Goal: Check status: Check status

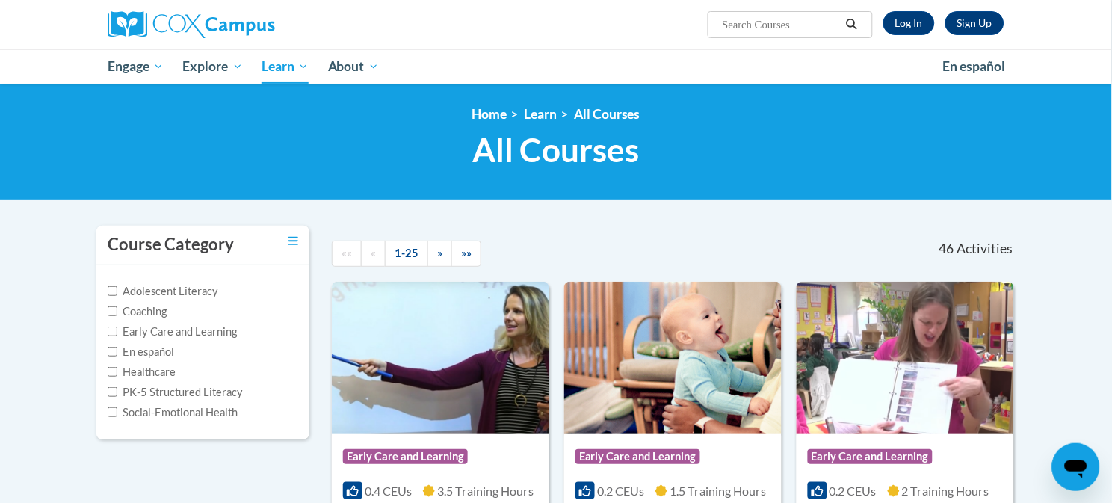
scroll to position [33, 0]
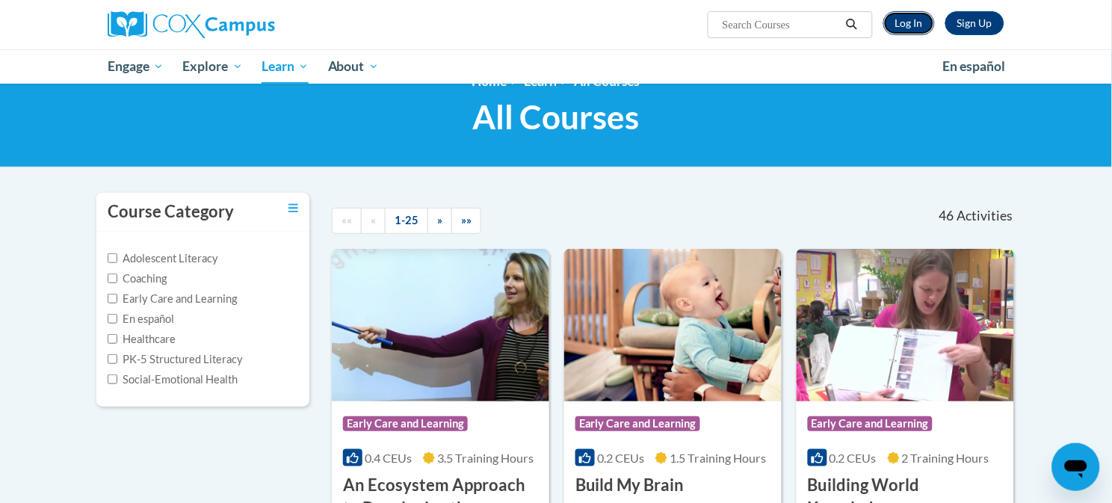
click at [912, 16] on link "Log In" at bounding box center [909, 23] width 52 height 24
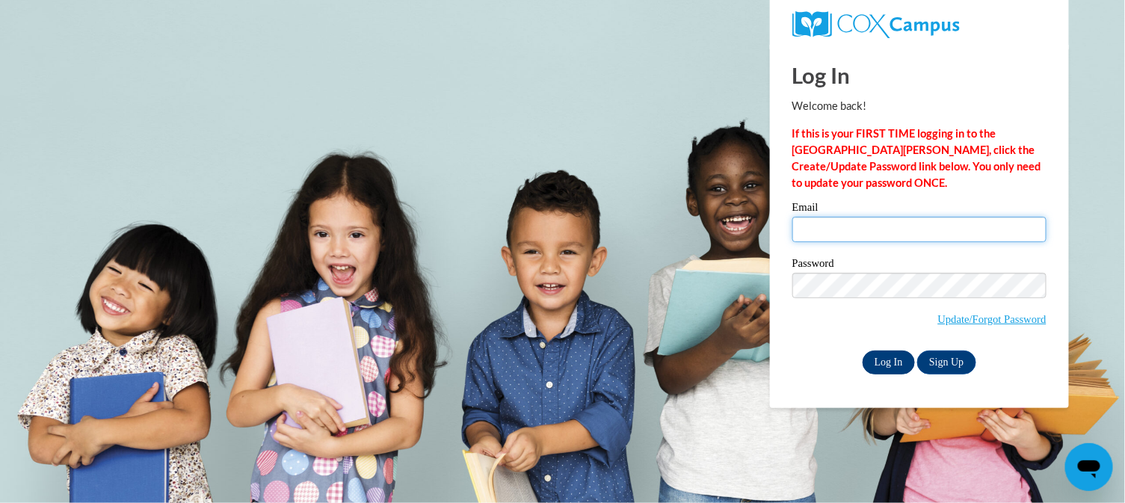
type input "[EMAIL_ADDRESS][DOMAIN_NAME]"
click at [898, 363] on input "Log In" at bounding box center [889, 363] width 52 height 24
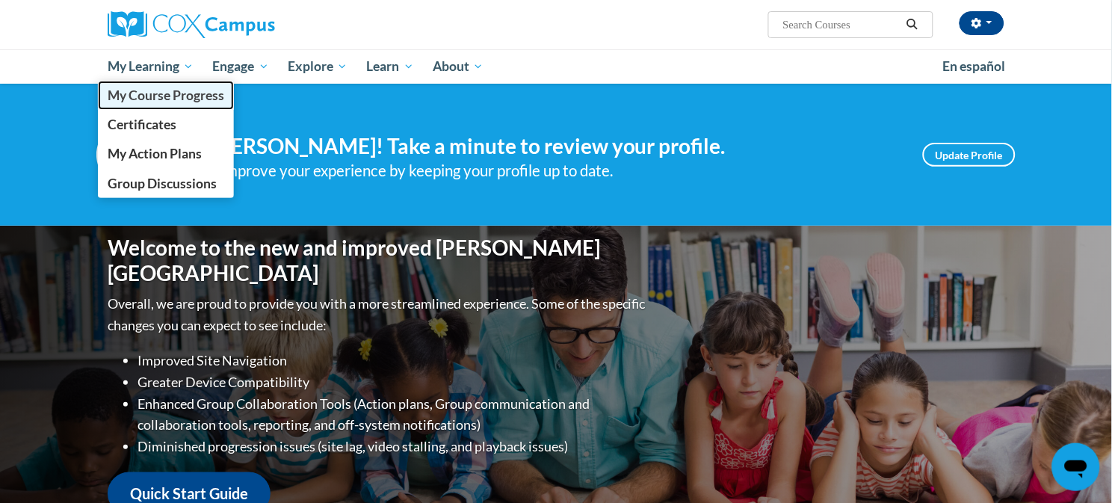
click at [174, 90] on span "My Course Progress" at bounding box center [166, 95] width 117 height 16
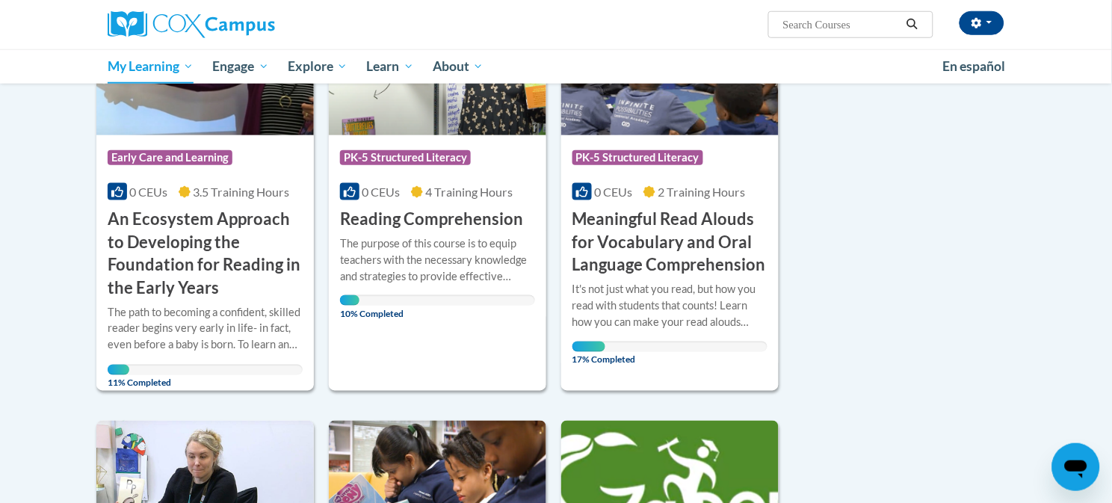
scroll to position [332, 0]
